Goal: Information Seeking & Learning: Learn about a topic

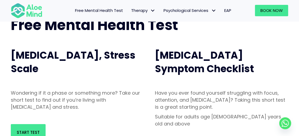
scroll to position [54, 0]
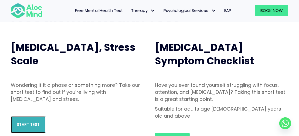
click at [33, 123] on span "Start Test" at bounding box center [28, 125] width 23 height 6
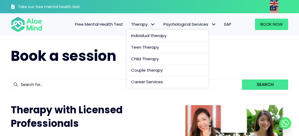
click at [130, 26] on link "Therapy" at bounding box center [143, 24] width 32 height 11
click at [129, 33] on link "Individual therapy" at bounding box center [167, 36] width 81 height 12
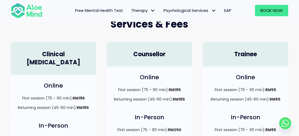
scroll to position [189, 0]
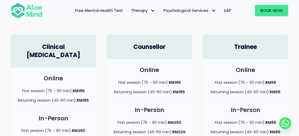
drag, startPoint x: 60, startPoint y: 67, endPoint x: 68, endPoint y: 61, distance: 10.3
